Goal: Task Accomplishment & Management: Manage account settings

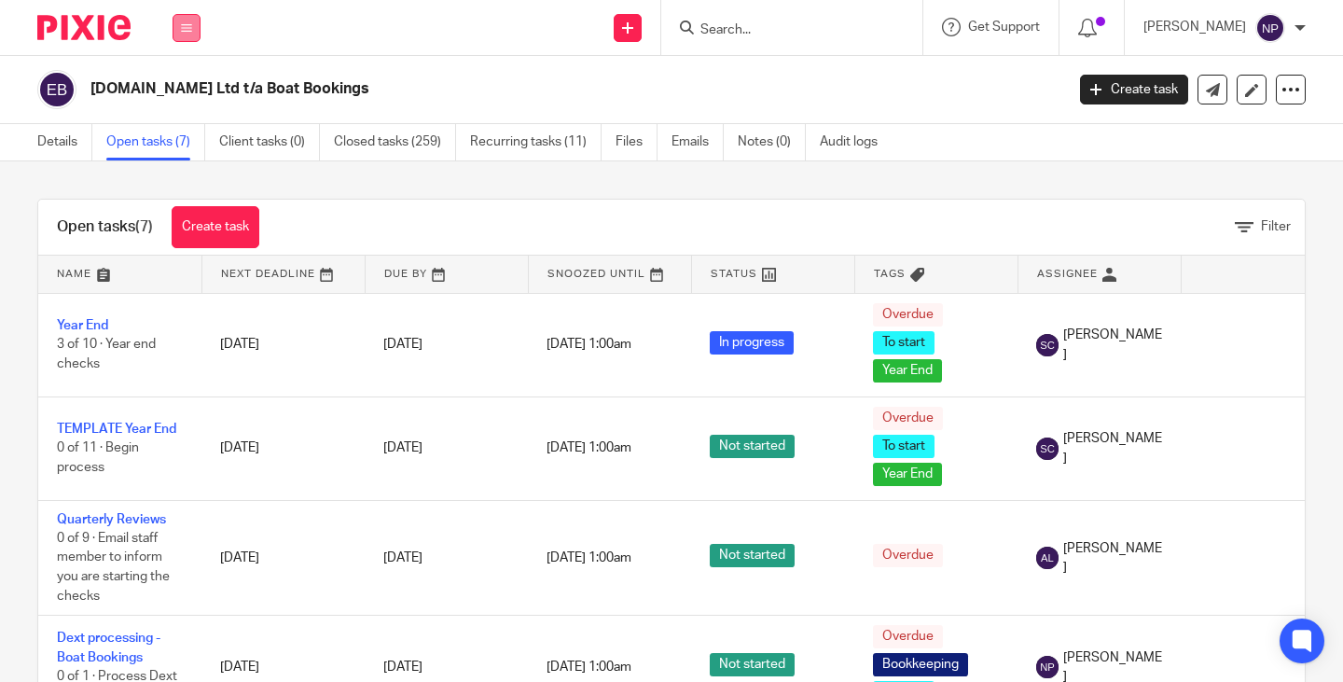
click at [185, 25] on icon at bounding box center [186, 27] width 11 height 11
click at [181, 85] on link "Work" at bounding box center [176, 86] width 30 height 13
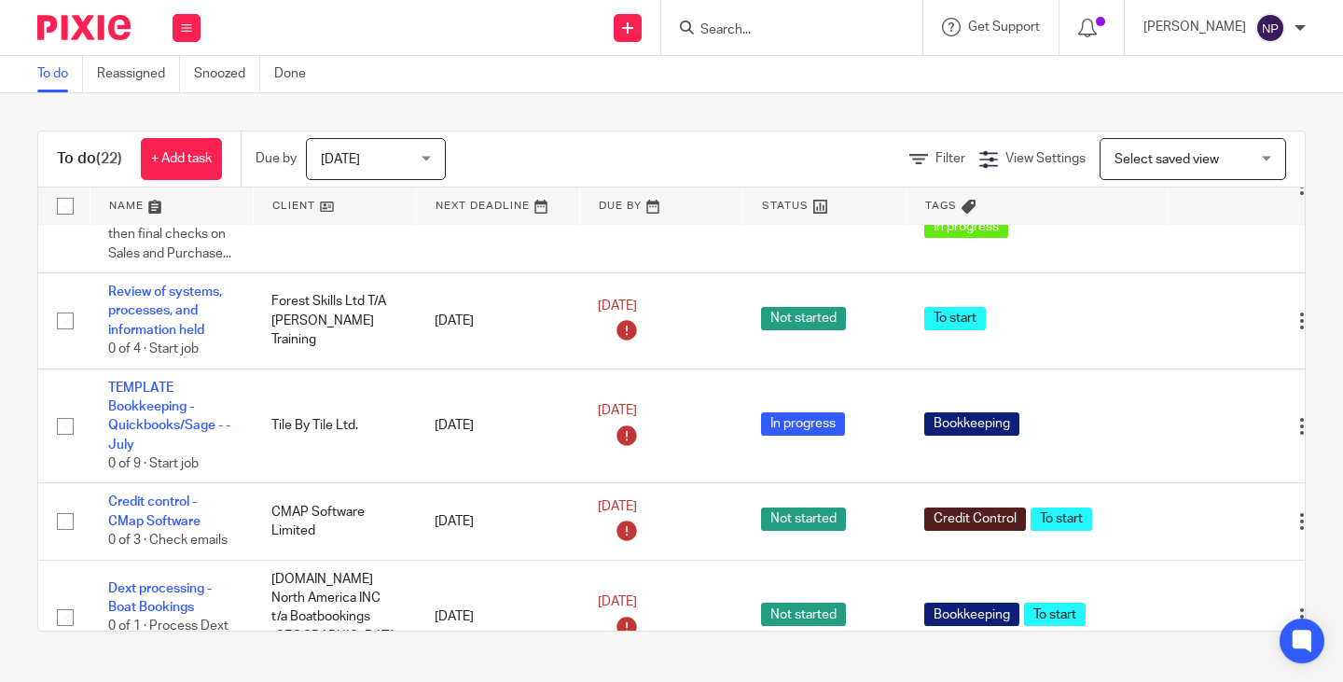
scroll to position [1305, 0]
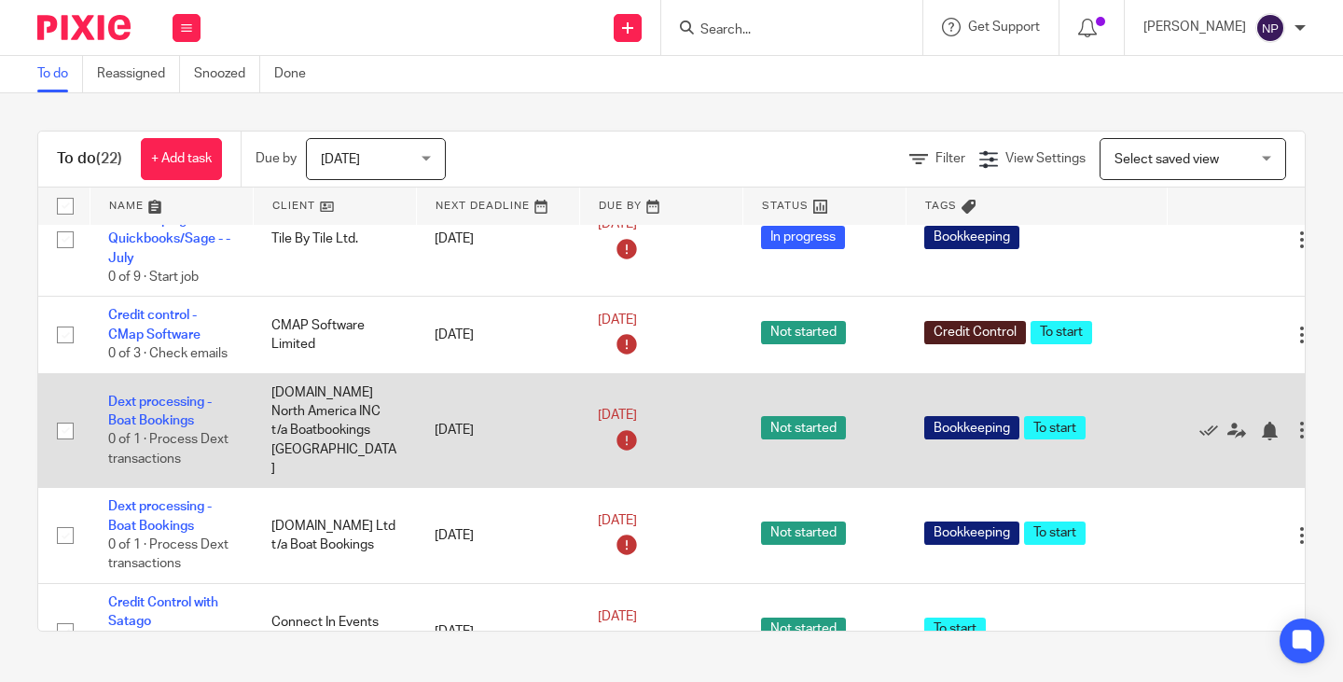
click at [62, 449] on input "checkbox" at bounding box center [65, 430] width 35 height 35
checkbox input "true"
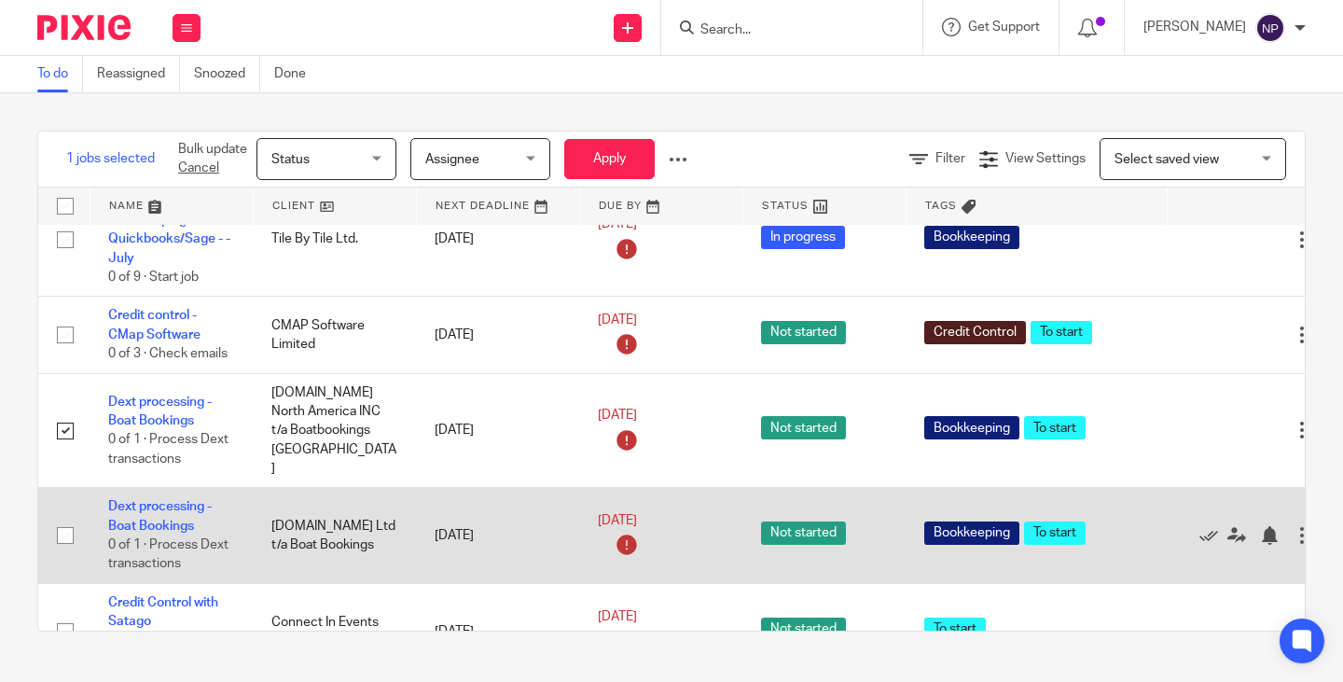
click at [64, 553] on input "checkbox" at bounding box center [65, 535] width 35 height 35
checkbox input "true"
click at [1207, 545] on icon at bounding box center [1208, 535] width 19 height 19
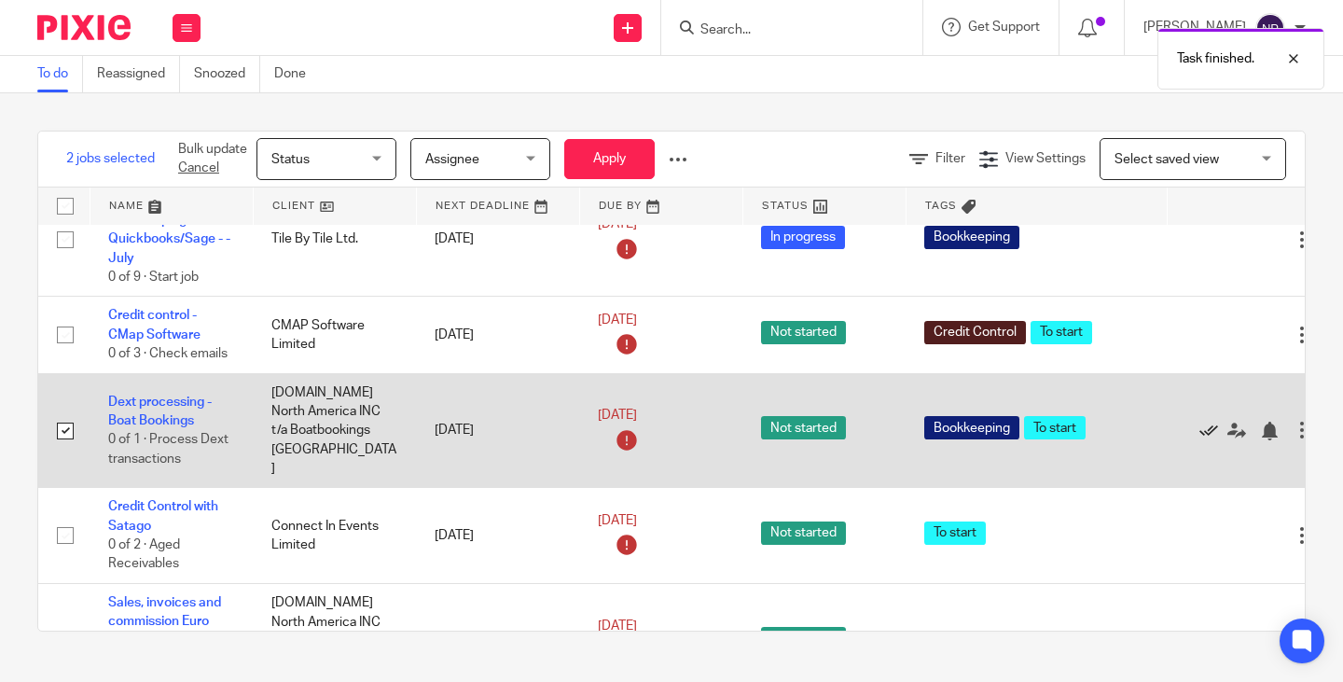
click at [1211, 440] on icon at bounding box center [1208, 430] width 19 height 19
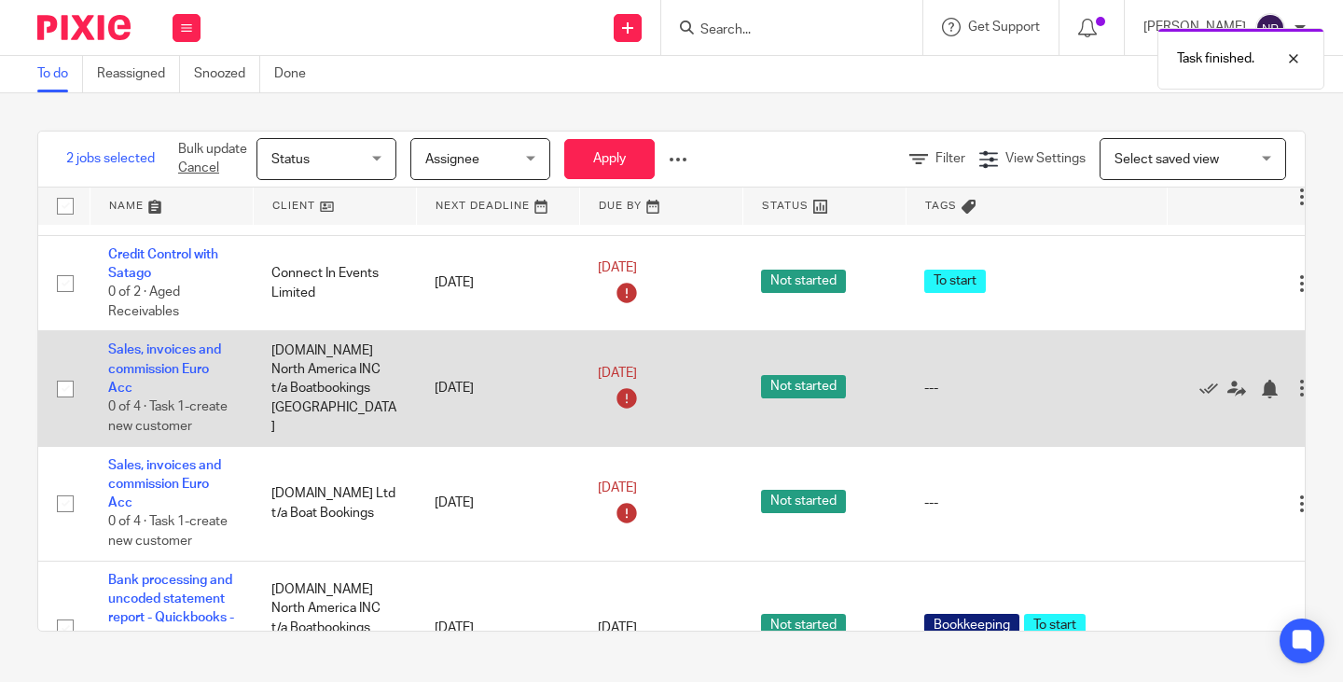
scroll to position [1492, 0]
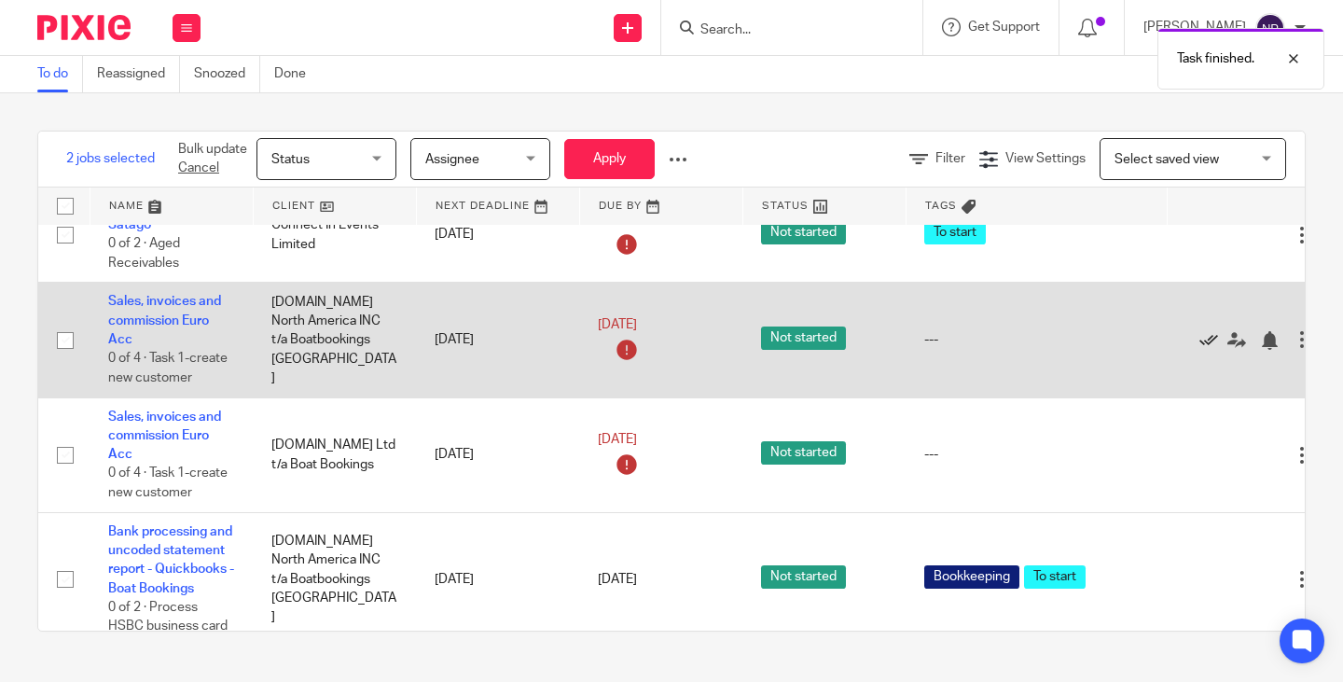
click at [1208, 350] on icon at bounding box center [1208, 340] width 19 height 19
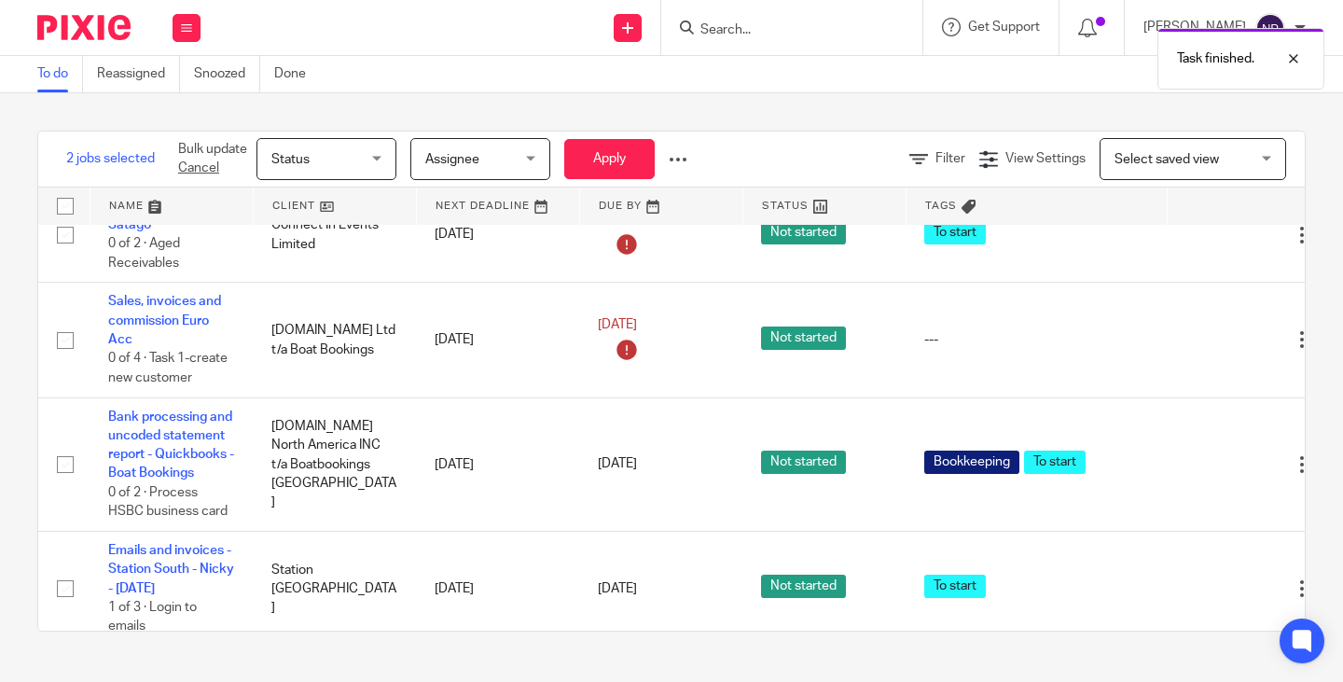
click at [1208, 350] on icon at bounding box center [1208, 340] width 19 height 19
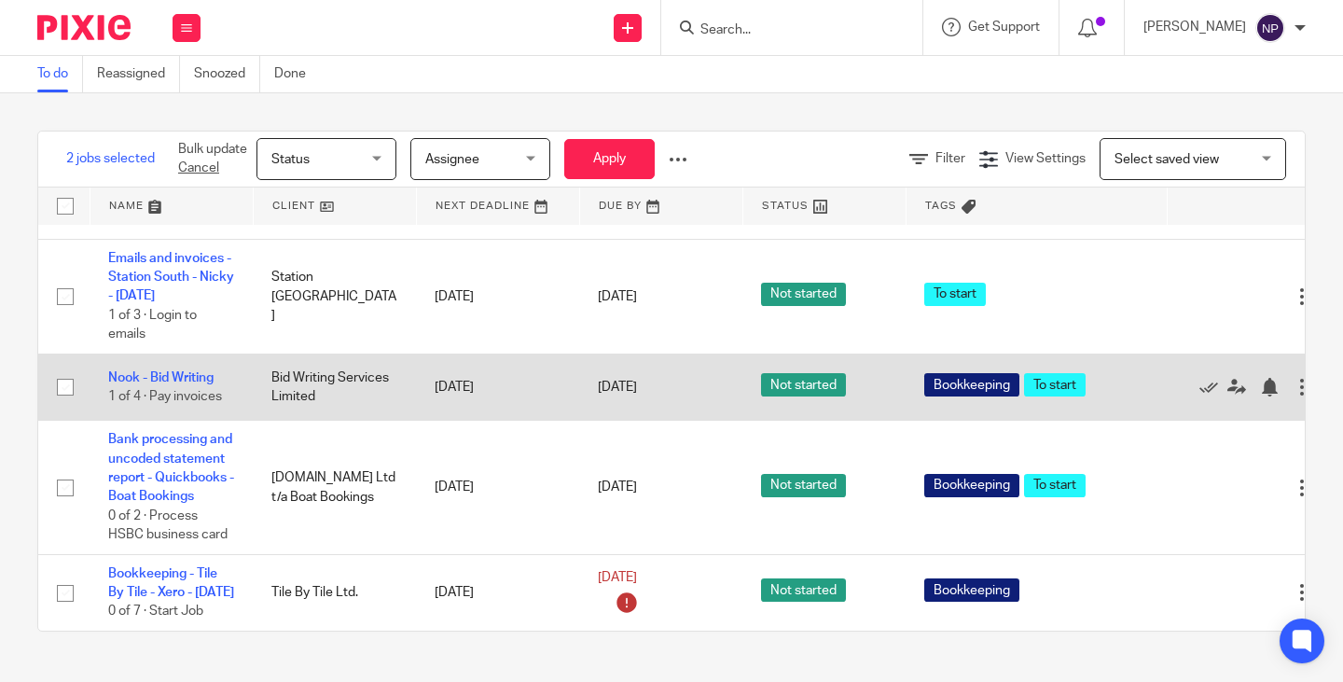
scroll to position [1741, 0]
